Goal: Communication & Community: Answer question/provide support

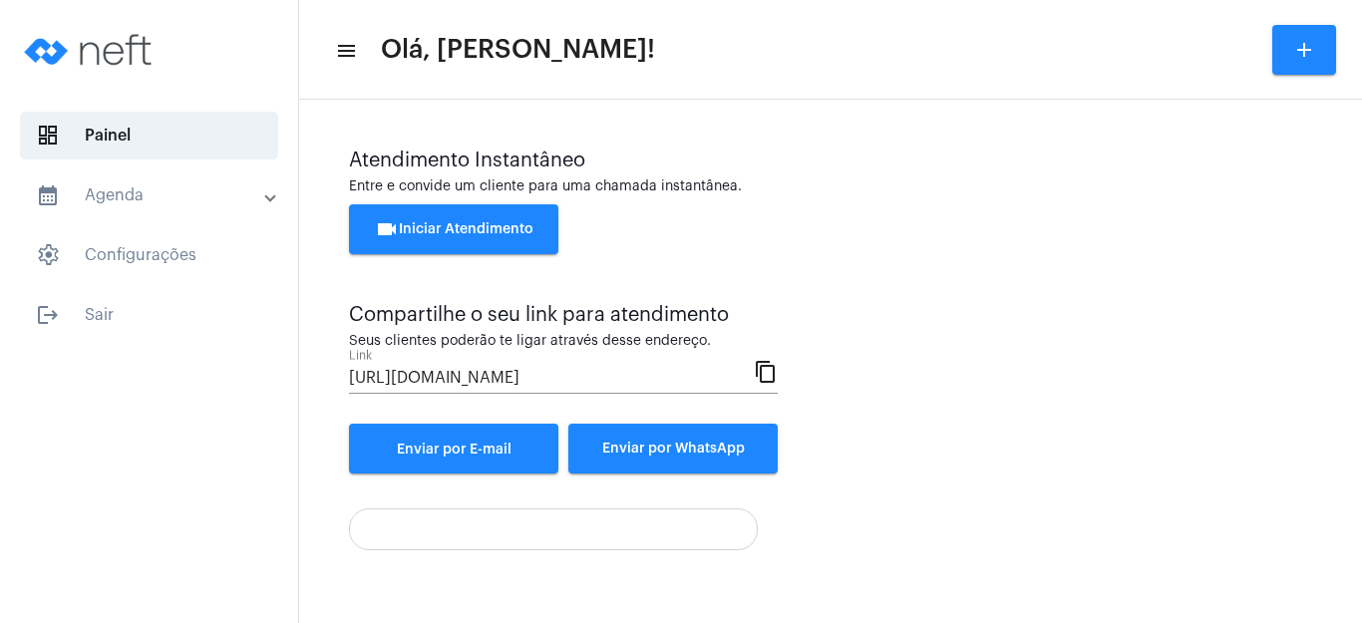
click at [442, 232] on span "videocam Iniciar Atendimento" at bounding box center [454, 229] width 159 height 14
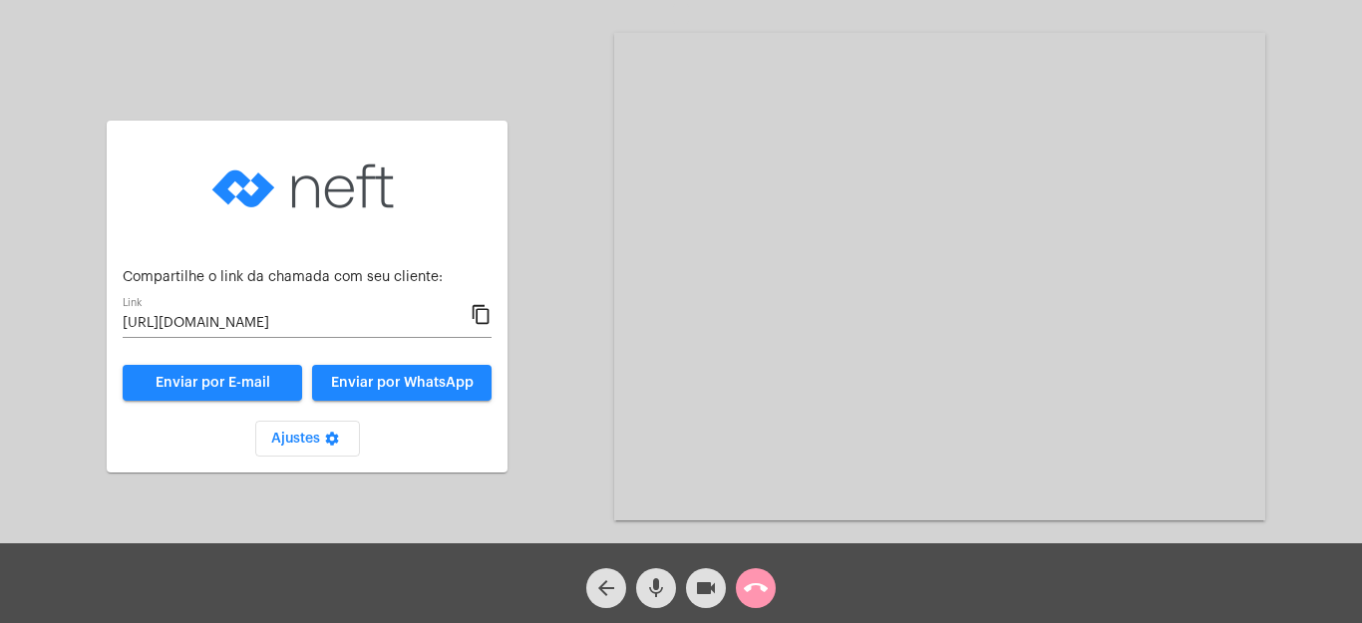
click at [483, 317] on mat-icon "content_copy" at bounding box center [481, 315] width 21 height 24
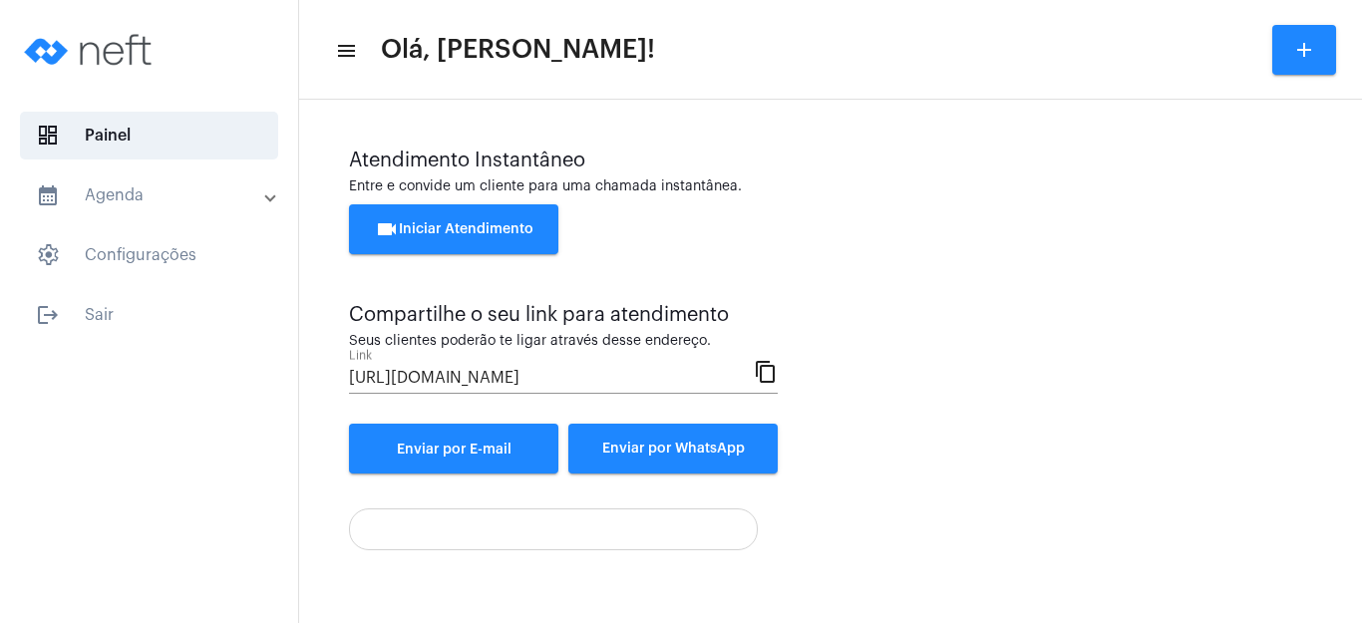
click at [426, 213] on button "videocam Iniciar Atendimento" at bounding box center [453, 229] width 209 height 50
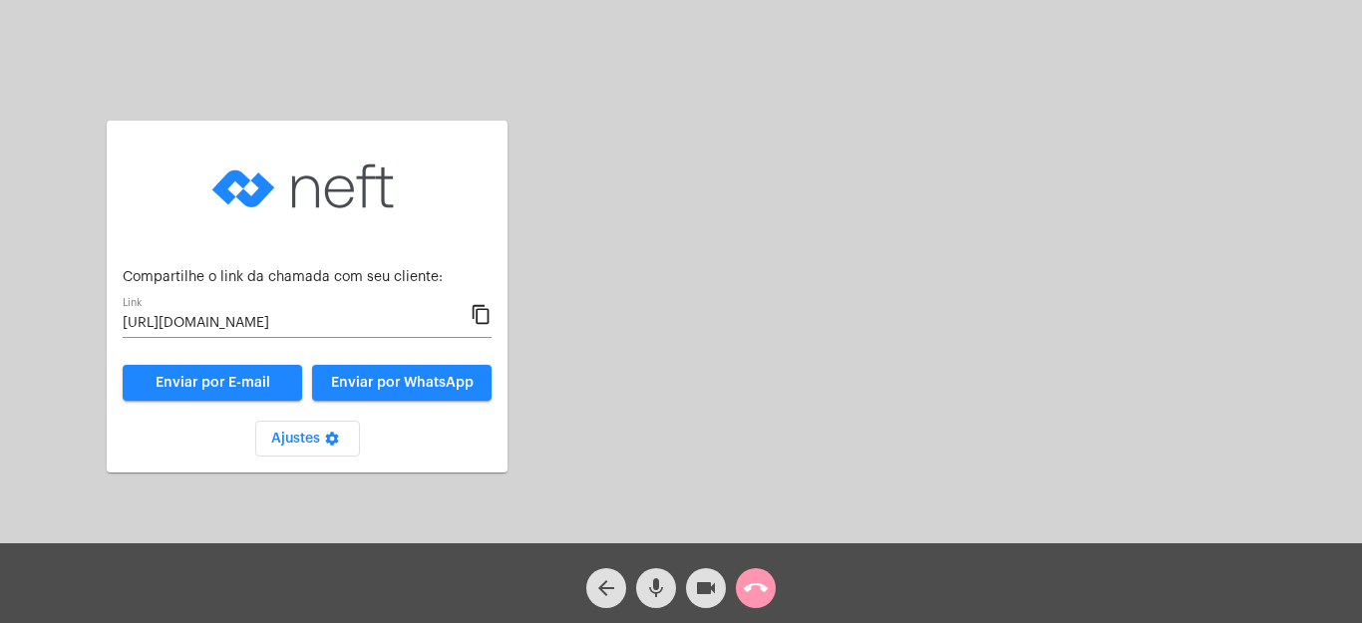
click at [594, 316] on div "Aguardando cliente acessar a chamada Ajustes settings Compartilhe o link da cha…" at bounding box center [681, 275] width 1358 height 544
click at [477, 313] on mat-icon "content_copy" at bounding box center [481, 315] width 21 height 24
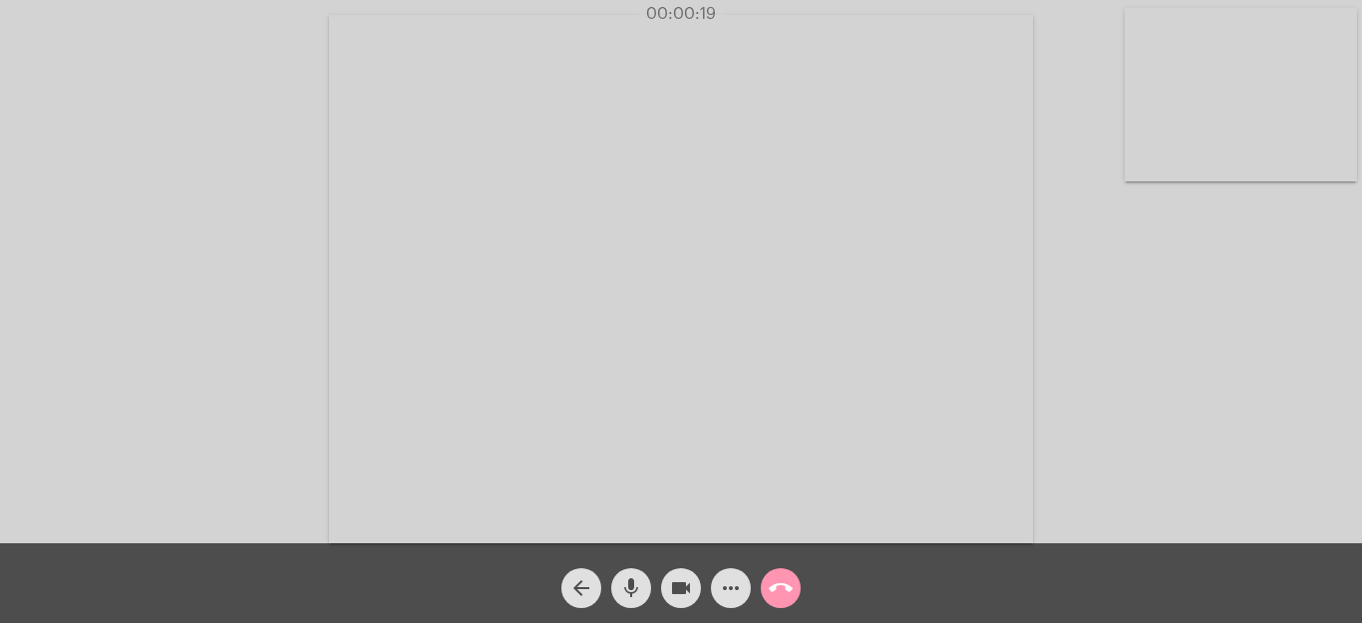
click at [1321, 511] on div "Acessando Câmera e Microfone..." at bounding box center [681, 277] width 1358 height 544
